Goal: Navigation & Orientation: Go to known website

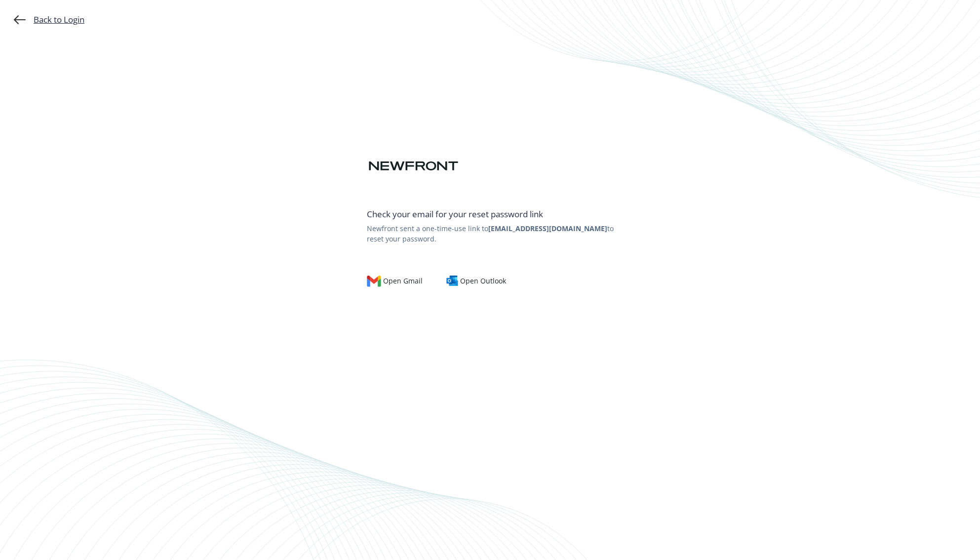
click at [57, 23] on div "Back to Login" at bounding box center [49, 20] width 71 height 12
